Goal: Complete application form

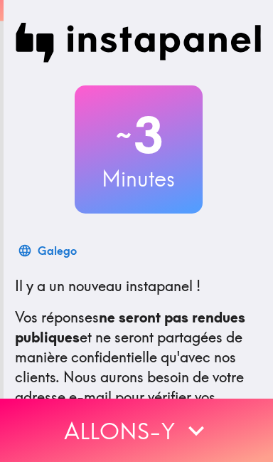
click at [176, 176] on h3 "Minutes" at bounding box center [139, 179] width 128 height 30
click at [151, 155] on h2 "~ 3" at bounding box center [139, 135] width 128 height 58
click at [154, 117] on h2 "~ 3" at bounding box center [139, 135] width 128 height 58
click at [156, 111] on h2 "~ 3" at bounding box center [139, 135] width 128 height 58
click at [75, 241] on div "Euskara" at bounding box center [59, 250] width 42 height 20
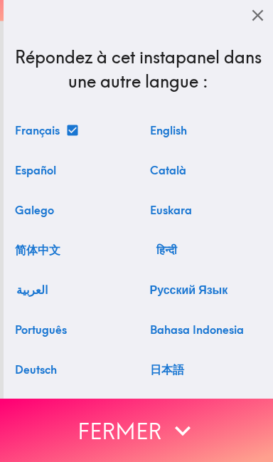
click at [51, 291] on button "العربية" at bounding box center [32, 289] width 46 height 28
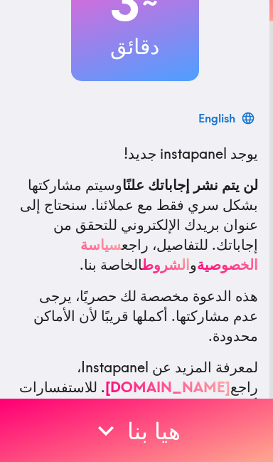
scroll to position [133, 0]
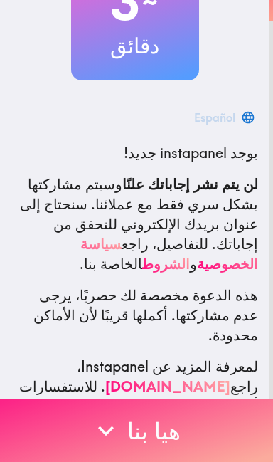
click at [138, 433] on button "هيا بنا" at bounding box center [136, 429] width 273 height 63
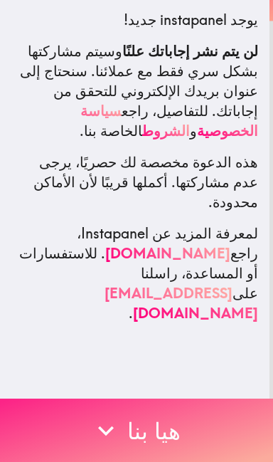
scroll to position [0, 0]
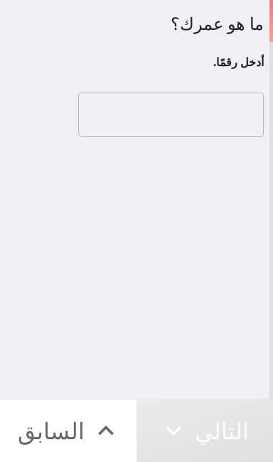
click at [243, 122] on input "number" at bounding box center [171, 114] width 186 height 44
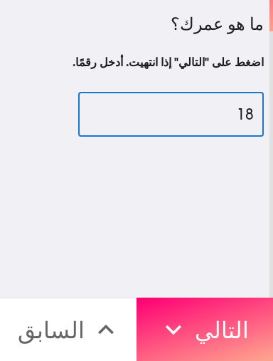
type input "18"
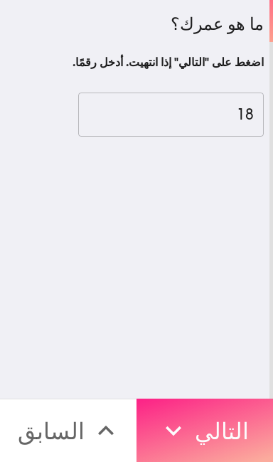
click at [198, 426] on button "التالي" at bounding box center [205, 429] width 137 height 63
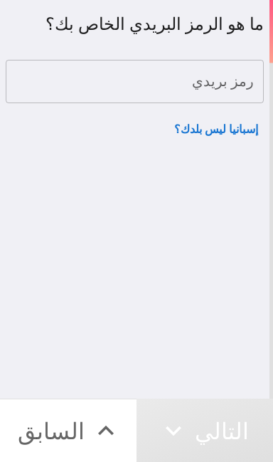
click at [242, 77] on div "رمز بريدي رمز بريدي" at bounding box center [135, 82] width 258 height 44
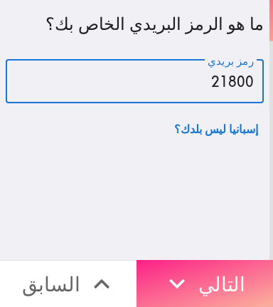
type input "21800"
click at [230, 280] on button "التالي" at bounding box center [205, 283] width 137 height 47
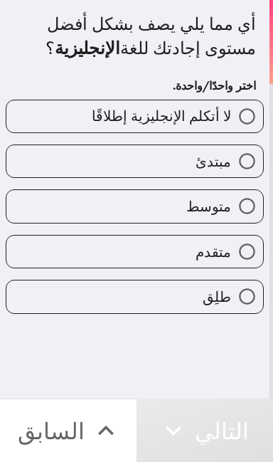
click at [245, 162] on input "مبتدئ" at bounding box center [247, 161] width 32 height 32
radio input "true"
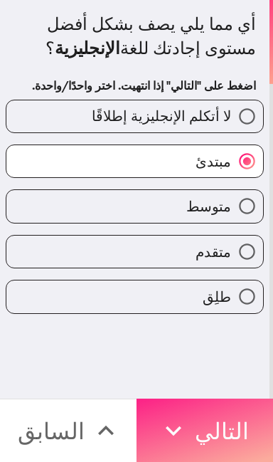
click at [215, 417] on button "التالي" at bounding box center [205, 429] width 137 height 63
